Goal: Navigation & Orientation: Go to known website

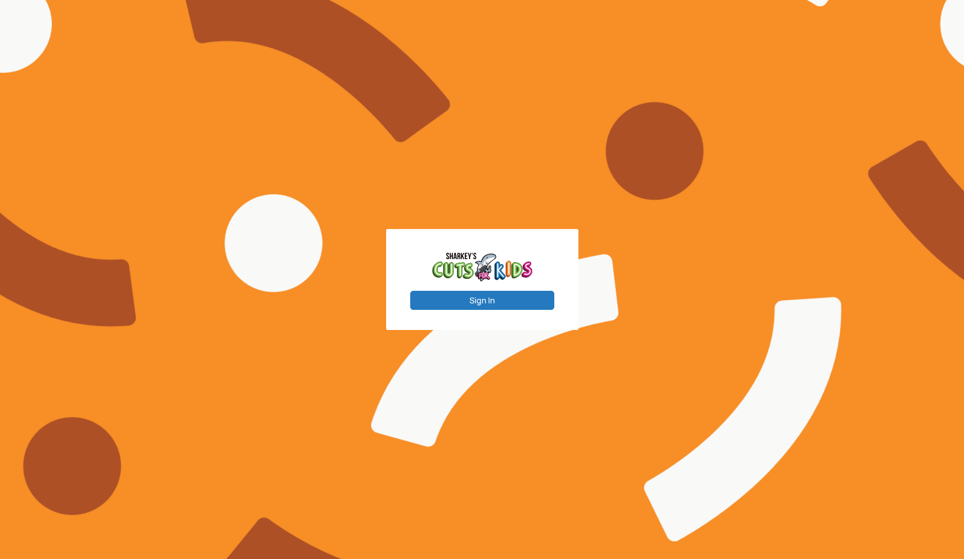
click at [520, 297] on button "Sign In" at bounding box center [482, 300] width 144 height 19
